Goal: Check status: Check status

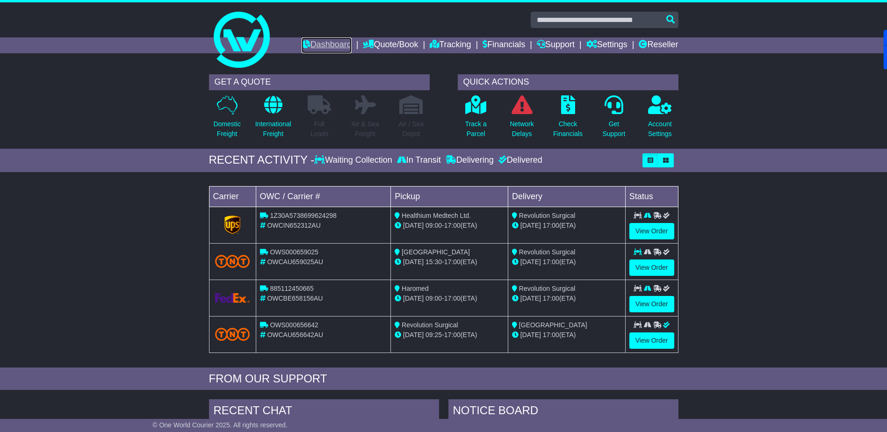
click at [323, 44] on link "Dashboard" at bounding box center [327, 45] width 50 height 16
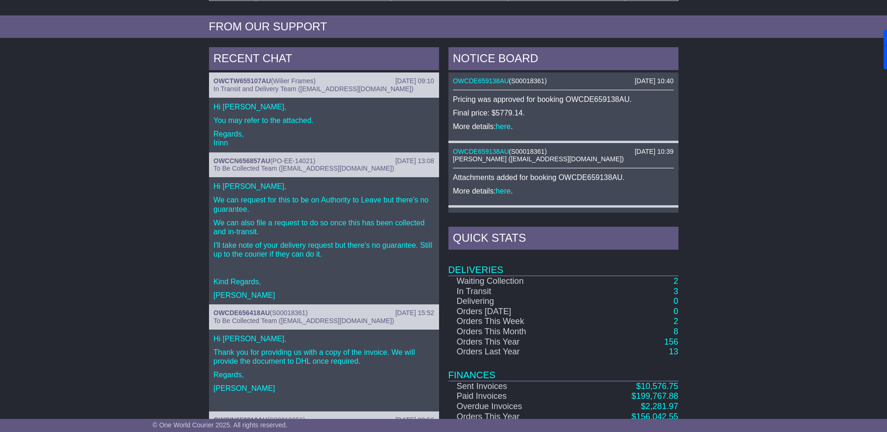
scroll to position [374, 0]
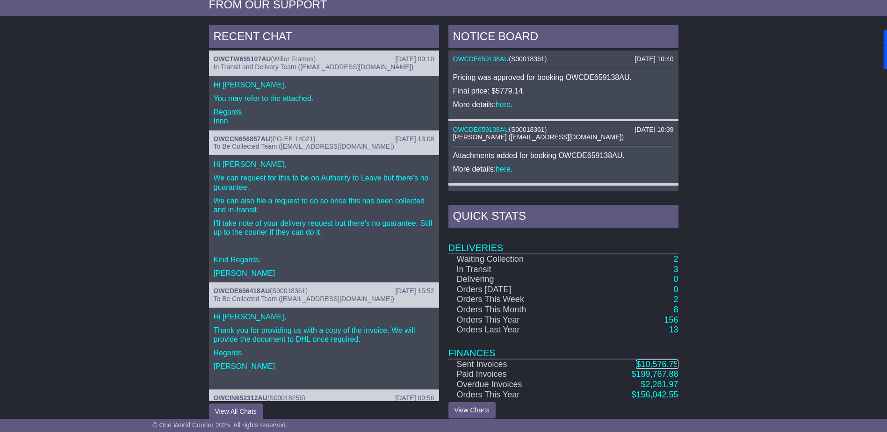
click at [662, 365] on span "10,576.75" at bounding box center [659, 364] width 37 height 9
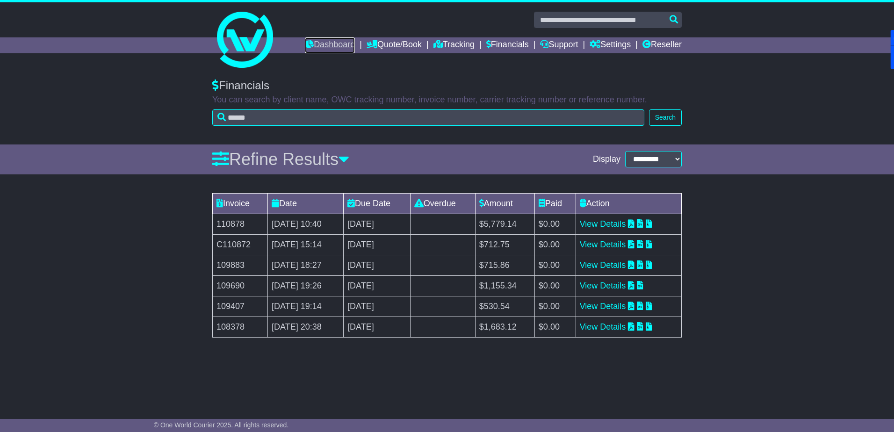
click at [324, 49] on link "Dashboard" at bounding box center [330, 45] width 50 height 16
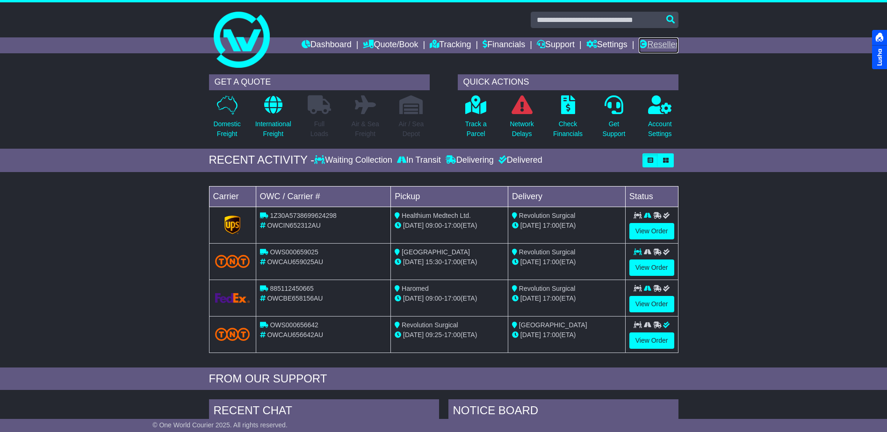
click at [657, 44] on link "Reseller" at bounding box center [658, 45] width 39 height 16
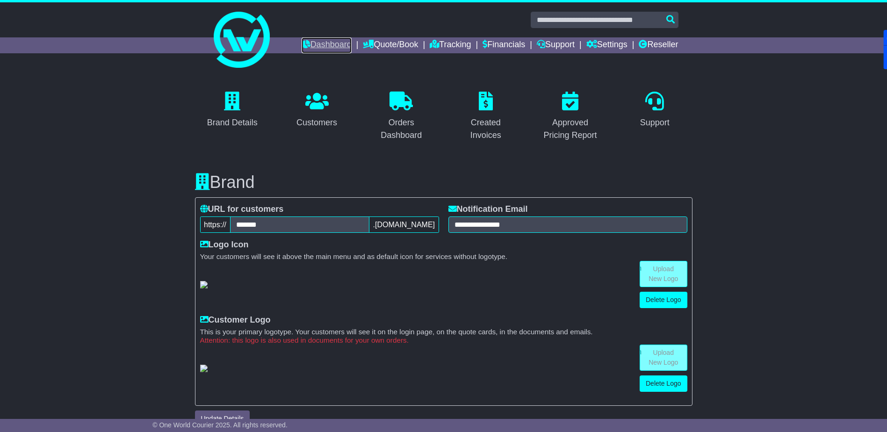
click at [317, 42] on link "Dashboard" at bounding box center [327, 45] width 50 height 16
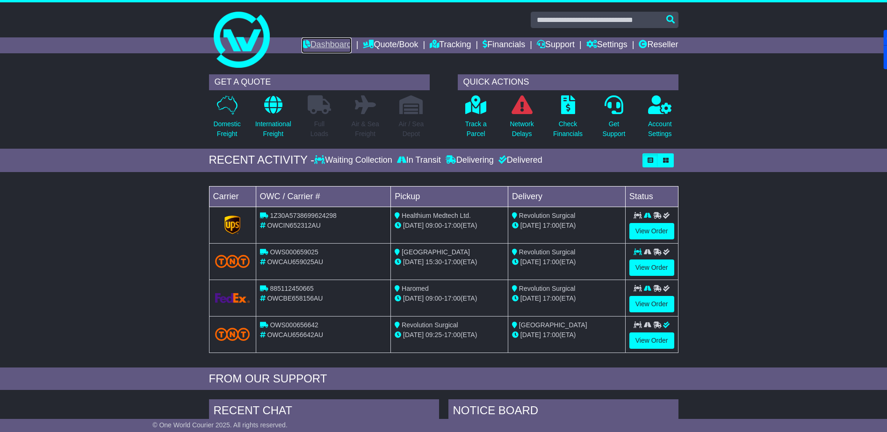
click at [316, 41] on link "Dashboard" at bounding box center [327, 45] width 50 height 16
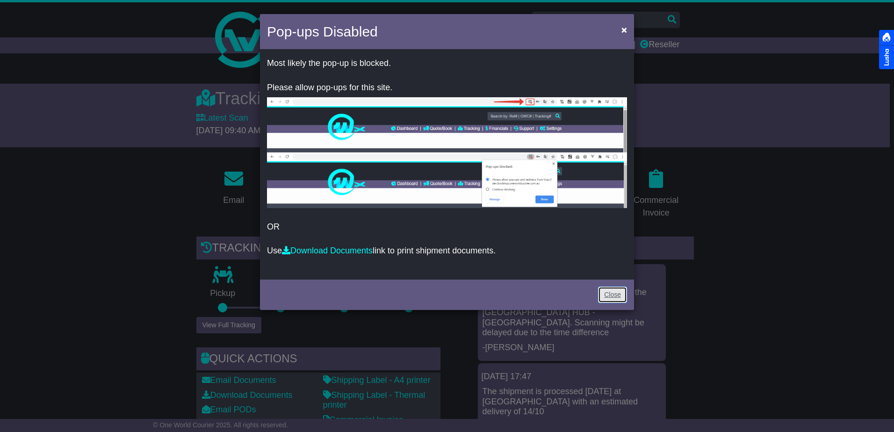
click at [612, 292] on link "Close" at bounding box center [612, 295] width 29 height 16
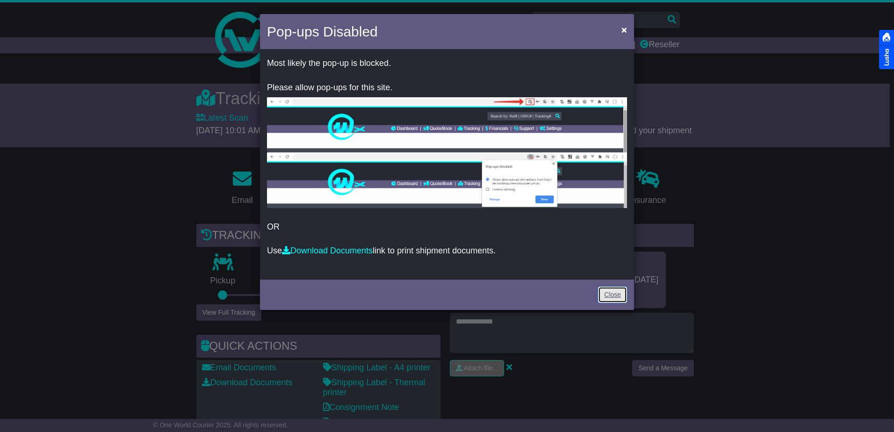
click at [608, 290] on link "Close" at bounding box center [612, 295] width 29 height 16
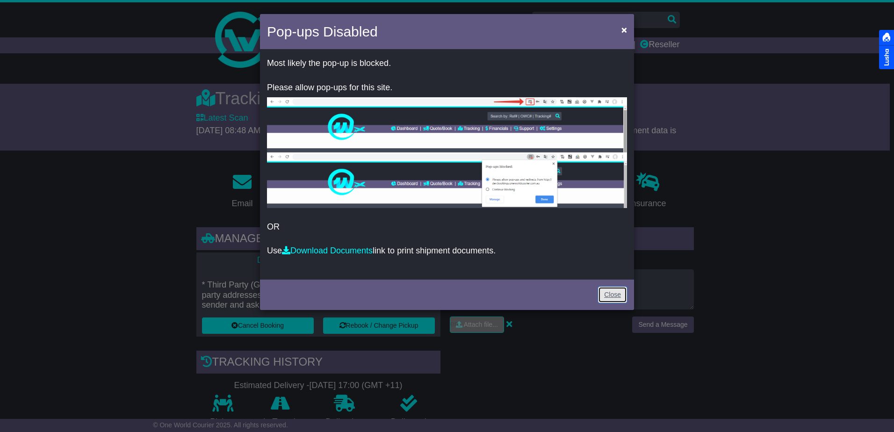
click at [611, 292] on link "Close" at bounding box center [612, 295] width 29 height 16
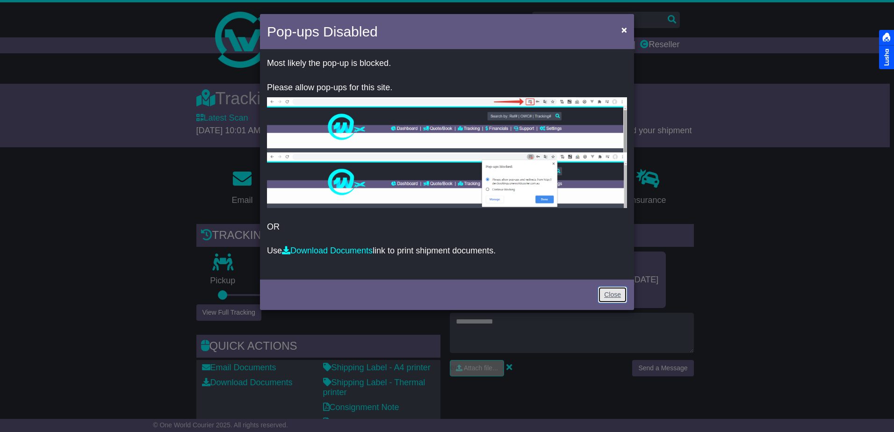
click at [611, 293] on link "Close" at bounding box center [612, 295] width 29 height 16
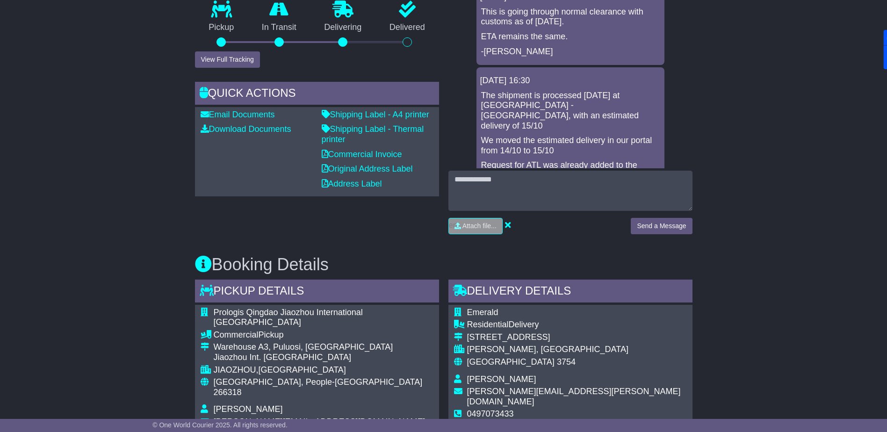
scroll to position [468, 0]
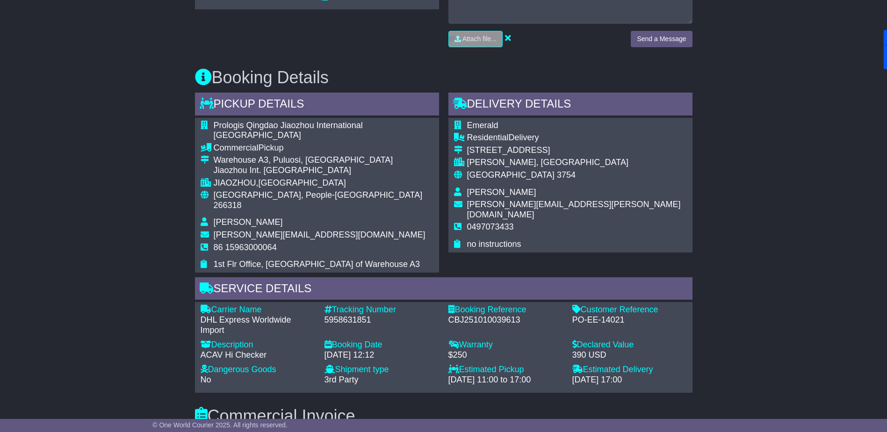
click at [352, 315] on div "5958631851" at bounding box center [381, 320] width 115 height 10
copy div "5958631851"
drag, startPoint x: 573, startPoint y: 299, endPoint x: 620, endPoint y: 297, distance: 46.3
click at [620, 315] on div "PO-EE-14021" at bounding box center [629, 320] width 115 height 10
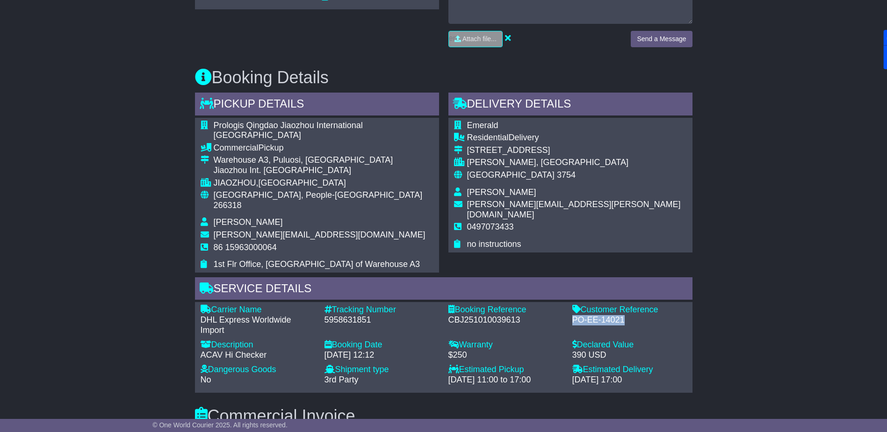
copy div "PO-EE-14021"
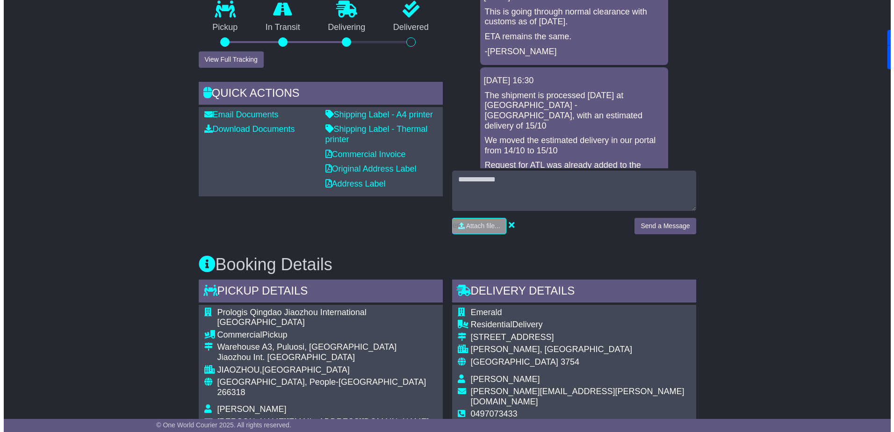
scroll to position [94, 0]
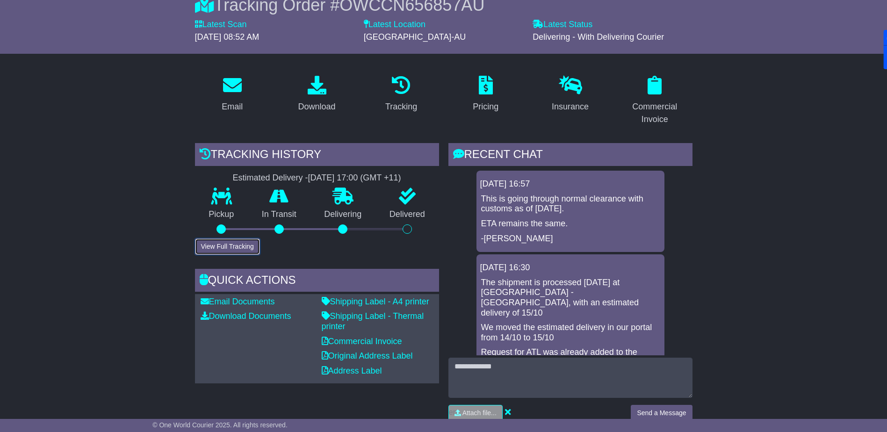
click at [242, 241] on button "View Full Tracking" at bounding box center [227, 246] width 65 height 16
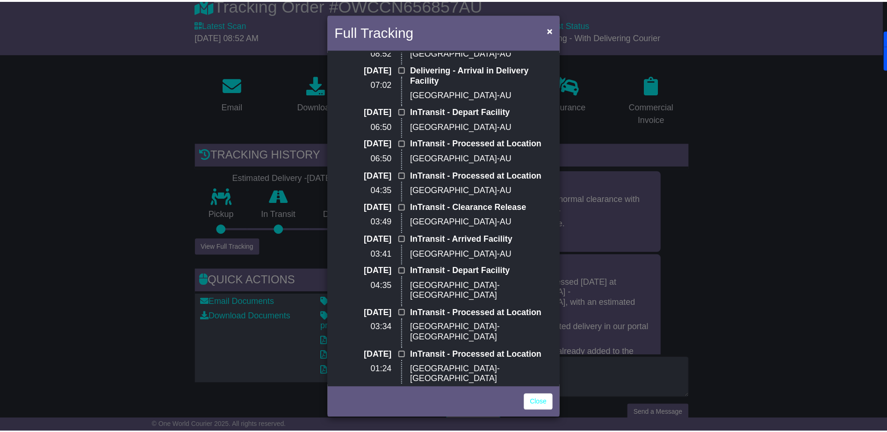
scroll to position [35, 0]
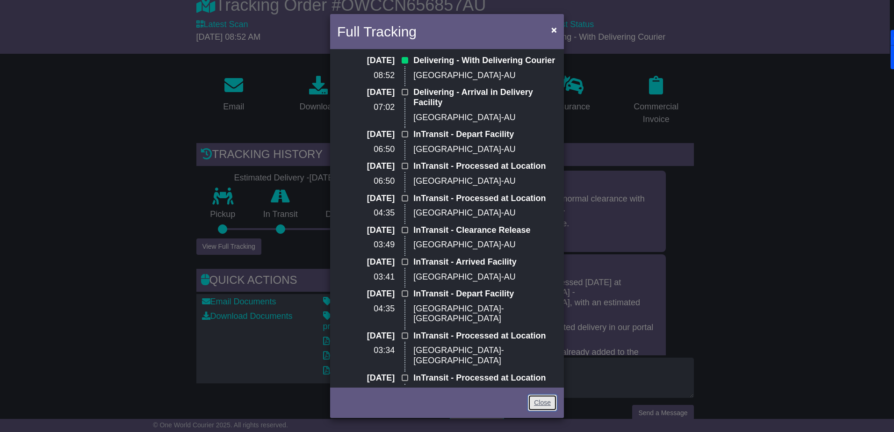
click at [540, 405] on link "Close" at bounding box center [542, 403] width 29 height 16
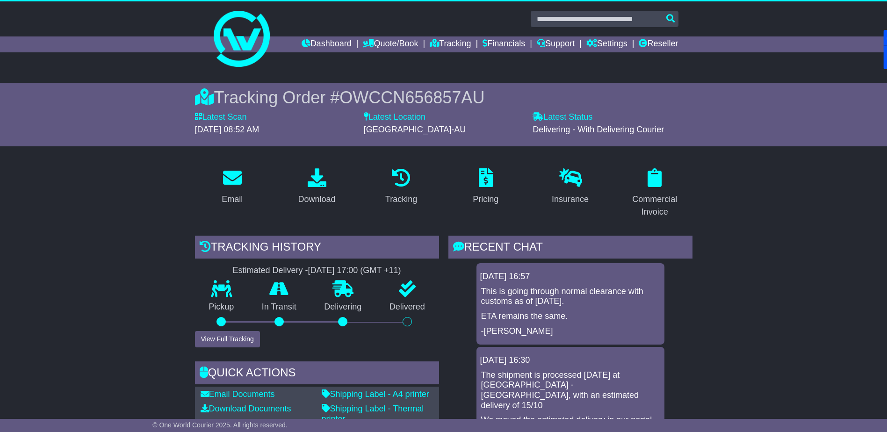
scroll to position [0, 0]
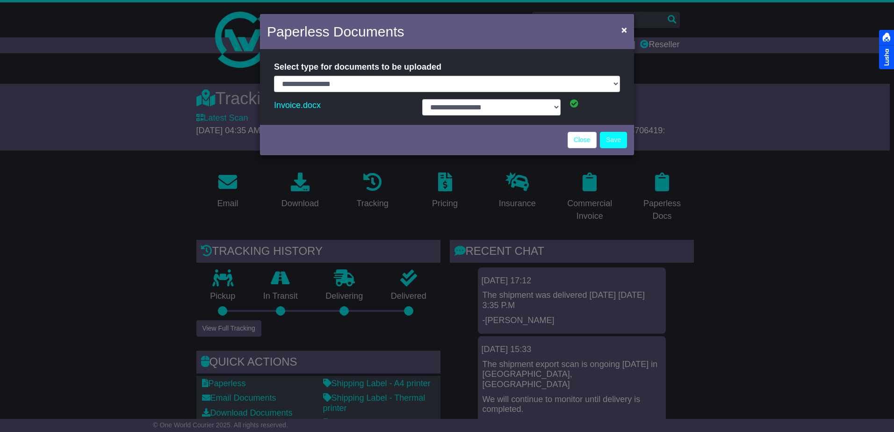
select select "**********"
click at [576, 143] on link "Close" at bounding box center [582, 140] width 29 height 16
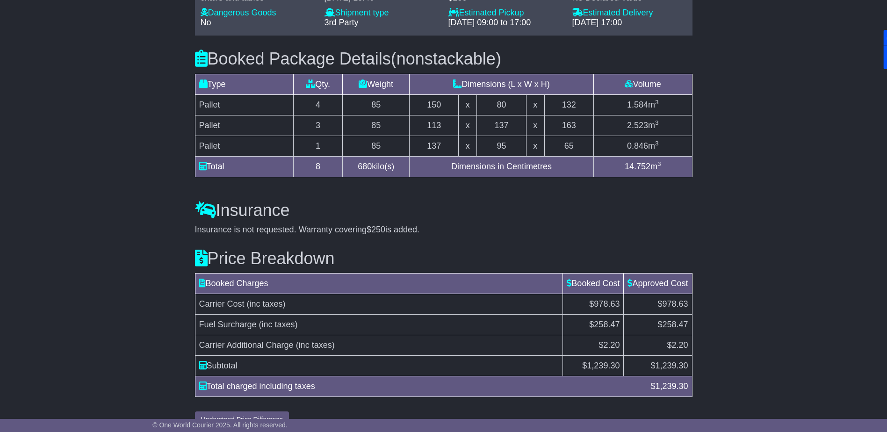
scroll to position [608, 0]
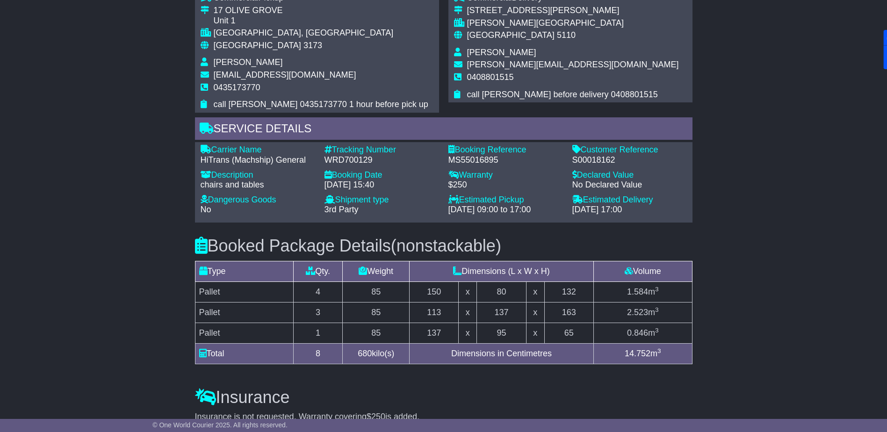
click at [601, 155] on div "S00018162" at bounding box center [629, 160] width 115 height 10
copy div "S00018162"
click at [109, 150] on div "Email Download Tracking Pricing Insurance" at bounding box center [443, 93] width 887 height 1053
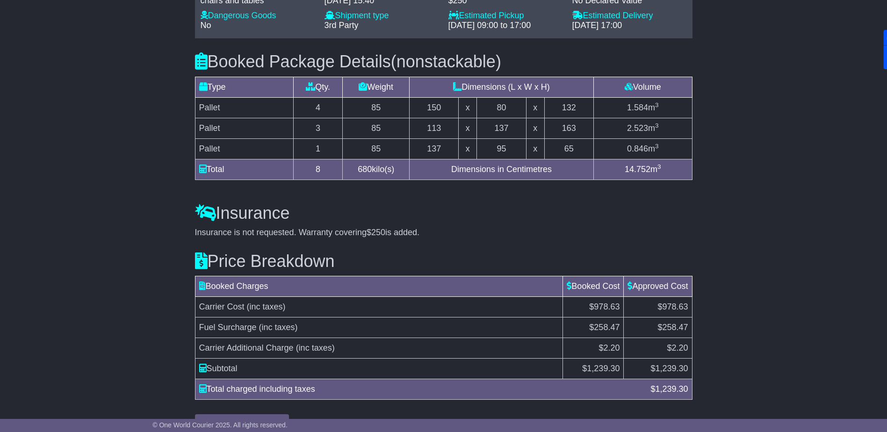
scroll to position [804, 0]
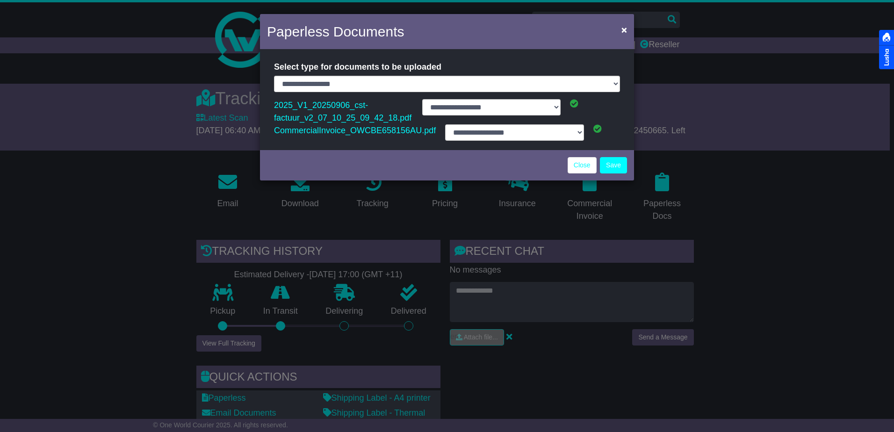
select select "**********"
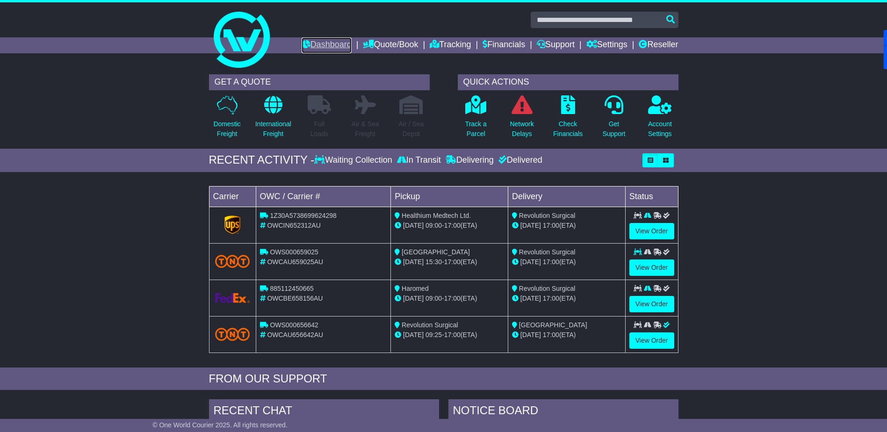
click at [313, 44] on link "Dashboard" at bounding box center [327, 45] width 50 height 16
